Goal: Task Accomplishment & Management: Complete application form

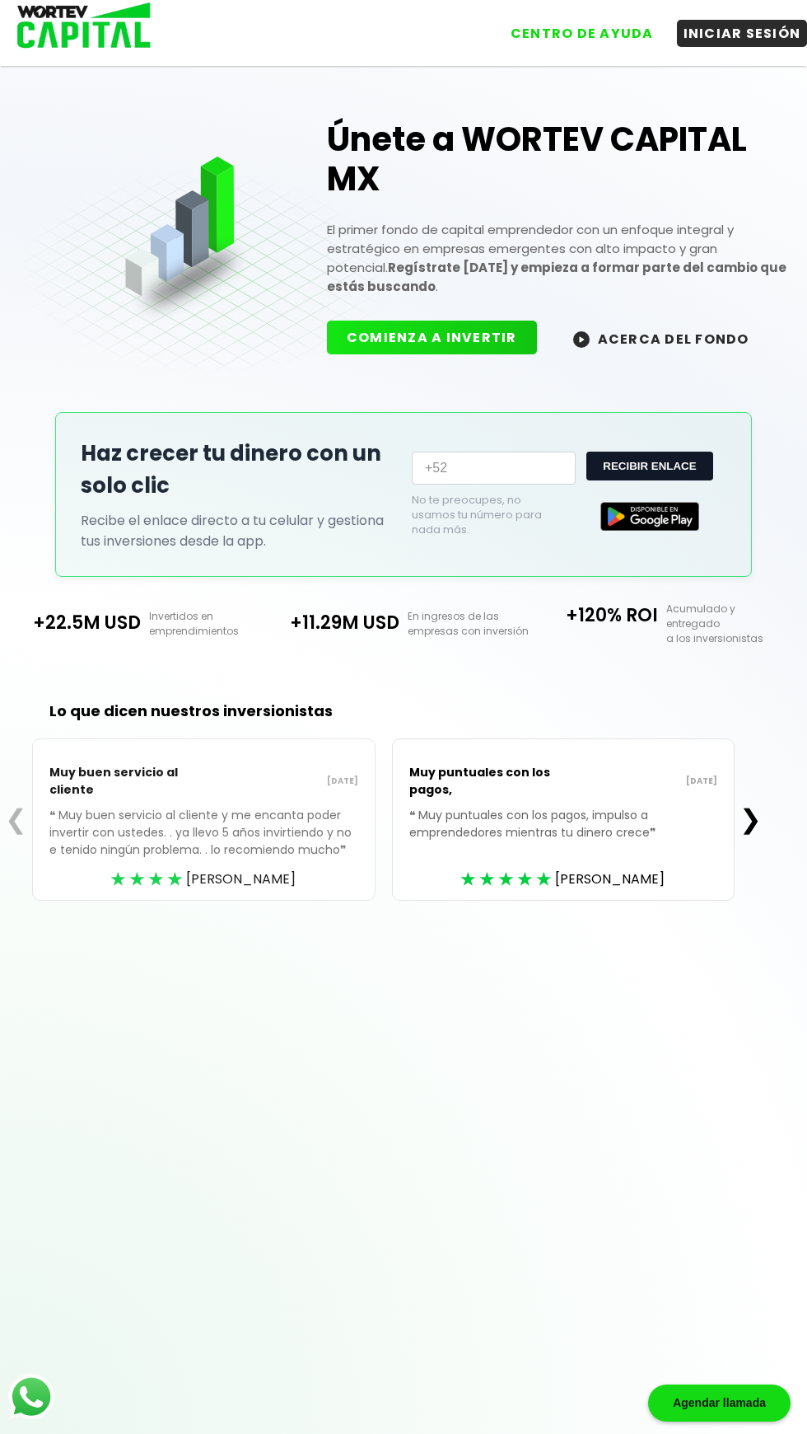
click at [756, 28] on button "INICIAR SESIÓN" at bounding box center [742, 33] width 131 height 27
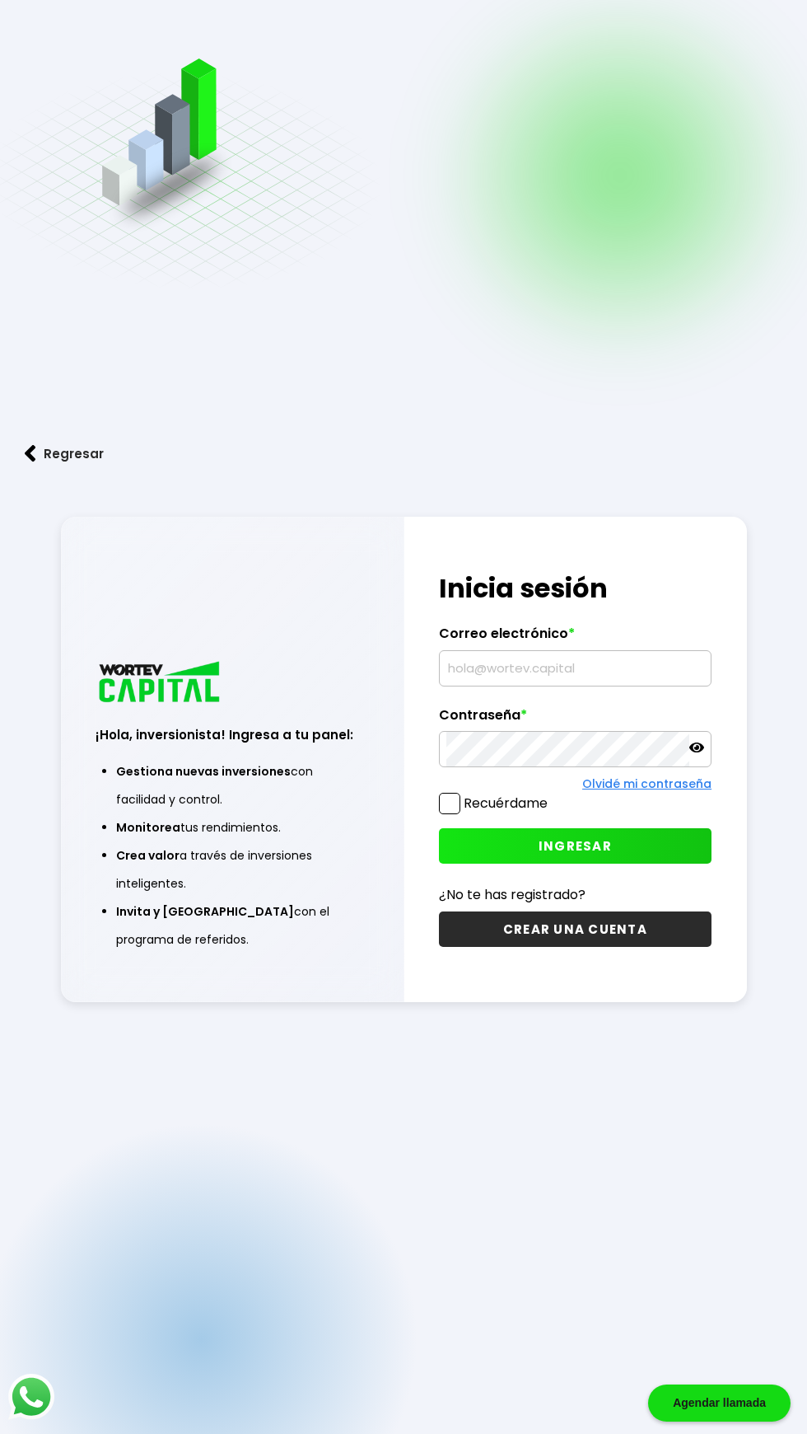
click at [610, 685] on input "text" at bounding box center [576, 668] width 259 height 35
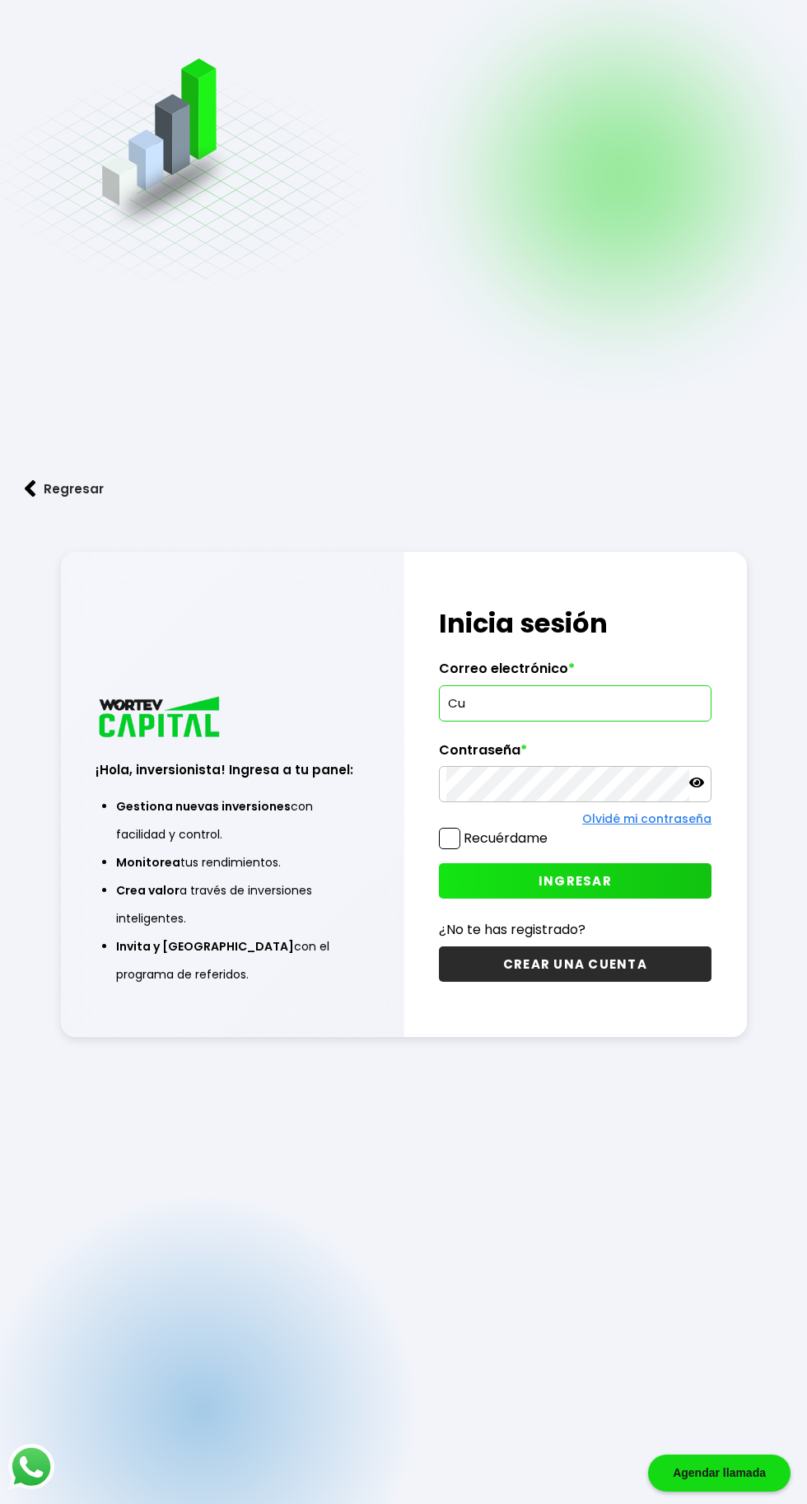
type input "Cur"
type input "[EMAIL_ADDRESS][DOMAIN_NAME]"
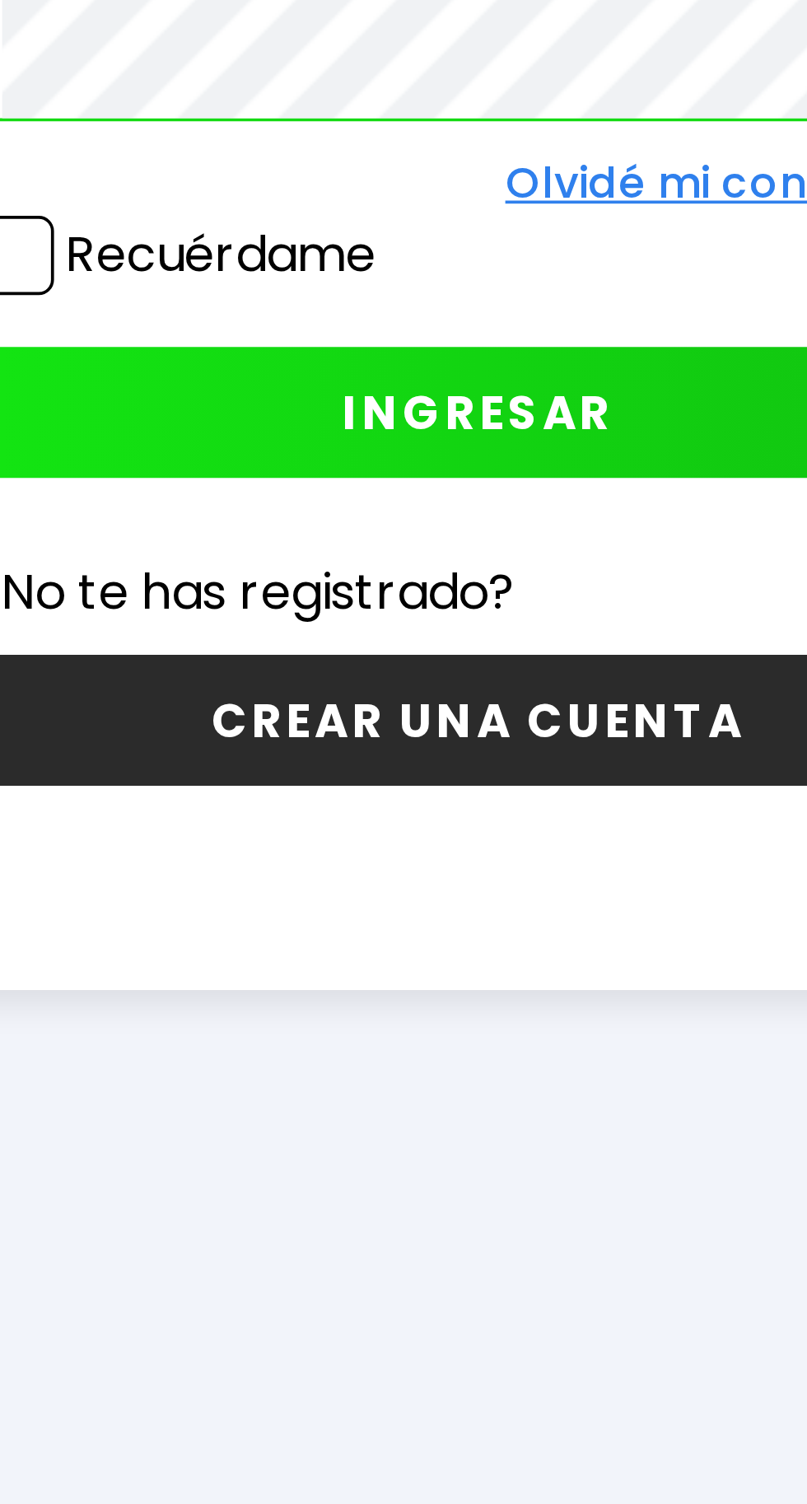
click at [465, 848] on label "Recuérdame" at bounding box center [506, 838] width 84 height 19
click at [551, 830] on input "Recuérdame" at bounding box center [551, 830] width 0 height 0
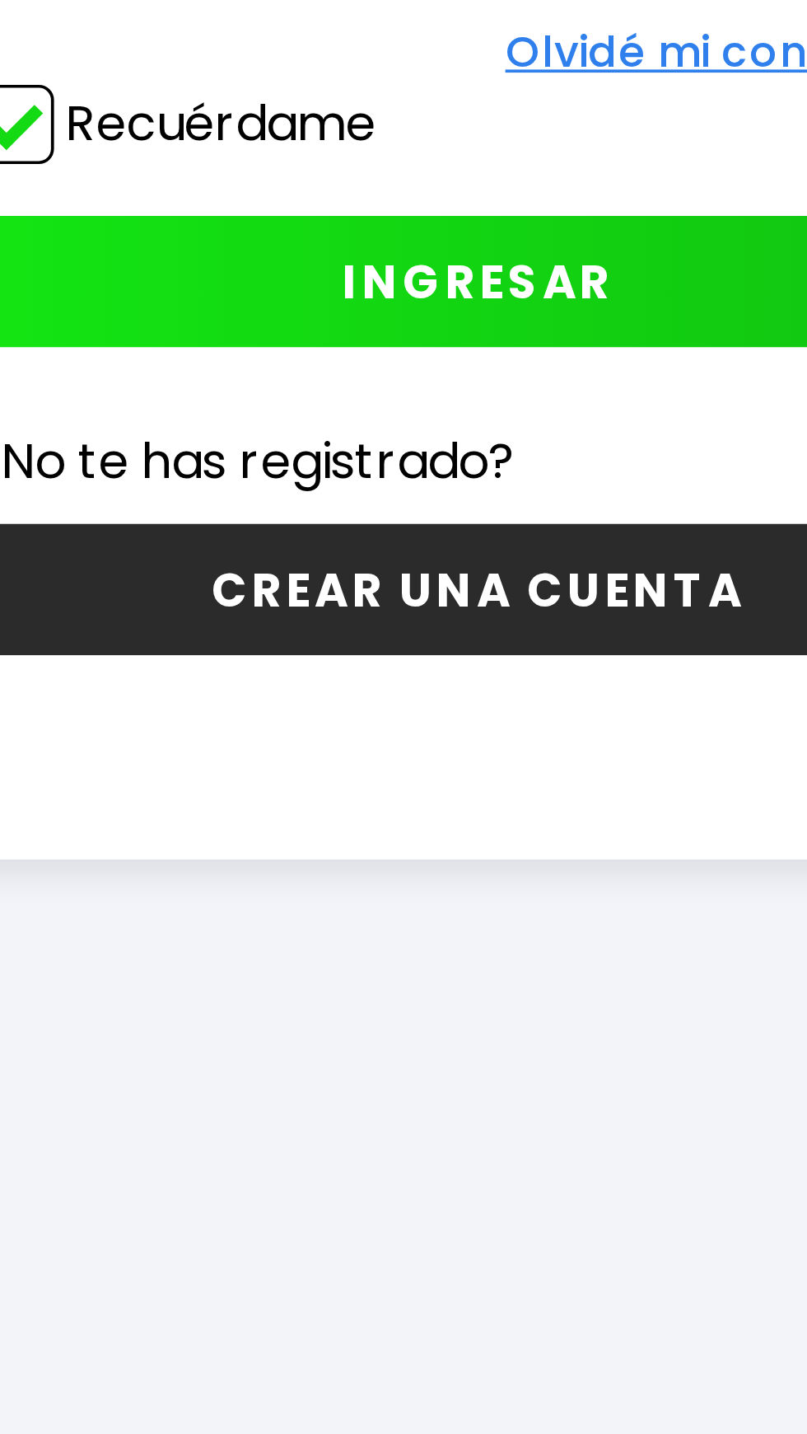
click at [593, 854] on span "INGRESAR" at bounding box center [575, 845] width 73 height 17
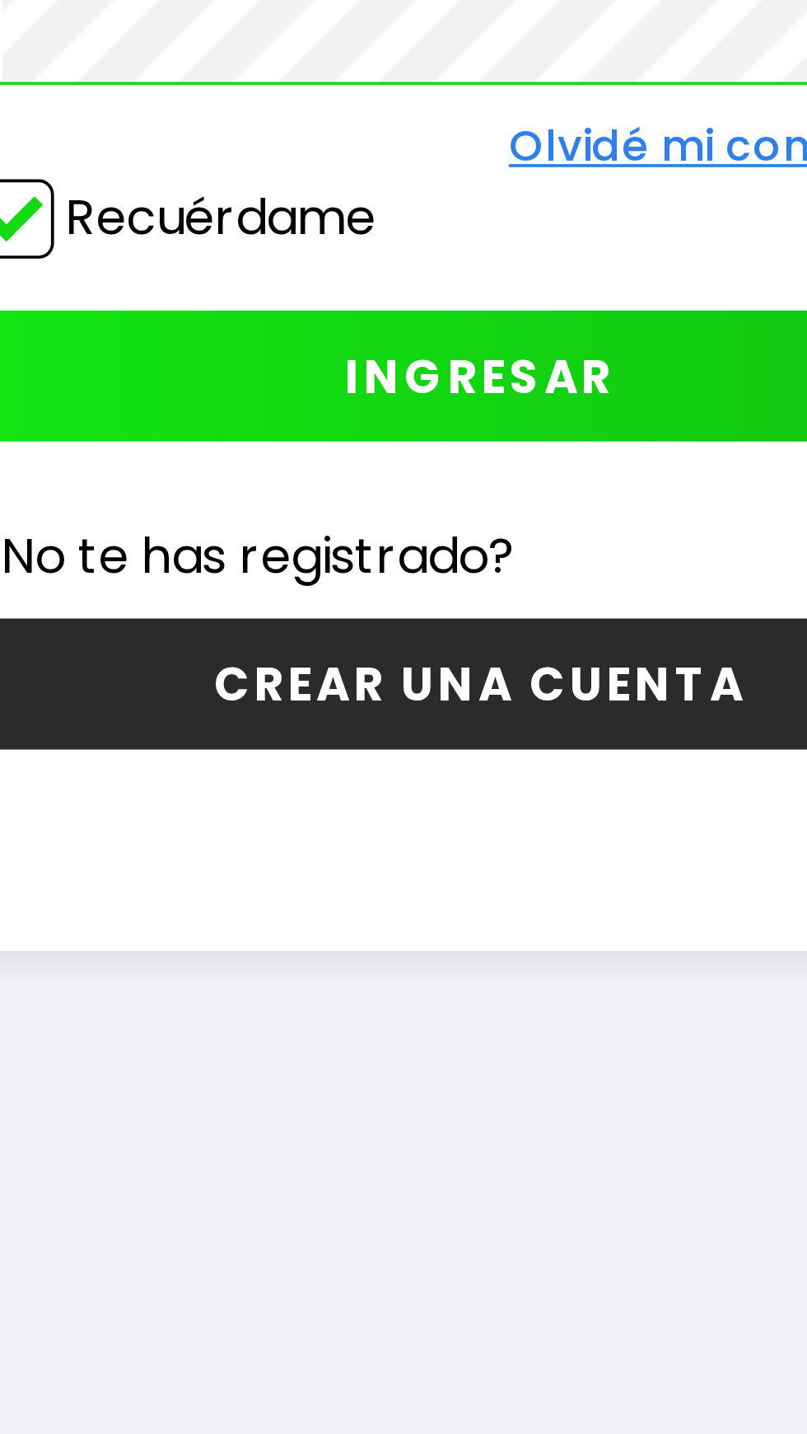
click at [494, 889] on button "INGRESAR" at bounding box center [576, 871] width 274 height 35
click at [642, 972] on button "CREAR UNA CUENTA" at bounding box center [576, 954] width 274 height 35
